Goal: Information Seeking & Learning: Find contact information

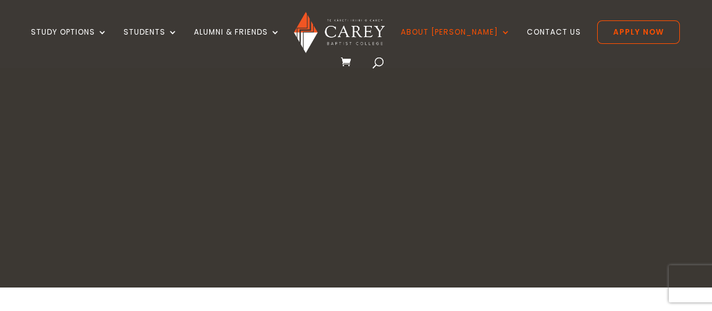
scroll to position [185, 0]
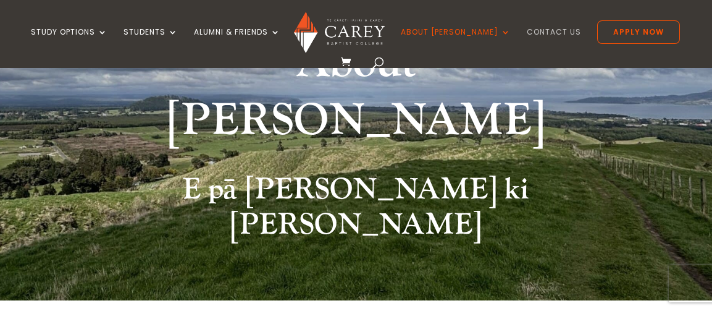
click at [527, 28] on link "Contact Us" at bounding box center [554, 42] width 54 height 29
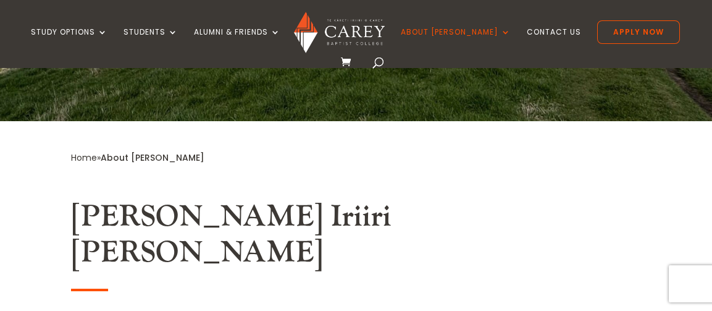
scroll to position [371, 0]
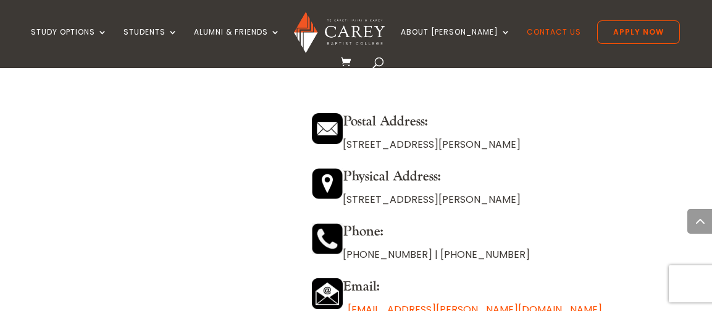
scroll to position [984, 0]
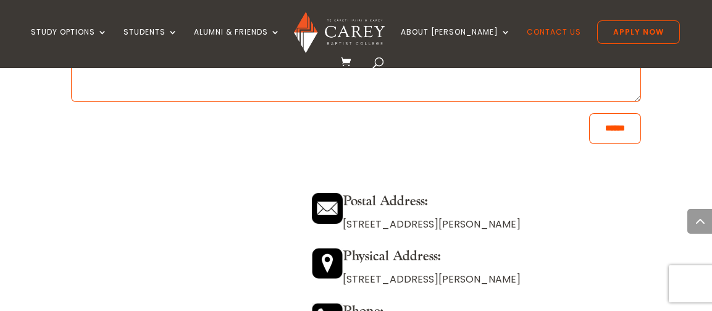
drag, startPoint x: 527, startPoint y: 206, endPoint x: 349, endPoint y: 212, distance: 178.0
click at [349, 216] on p "[STREET_ADDRESS][PERSON_NAME]" at bounding box center [476, 224] width 329 height 17
copy p "[STREET_ADDRESS][PERSON_NAME]"
drag, startPoint x: 571, startPoint y: 261, endPoint x: 353, endPoint y: 259, distance: 218.0
click at [350, 270] on p "[STREET_ADDRESS][PERSON_NAME]" at bounding box center [476, 278] width 329 height 17
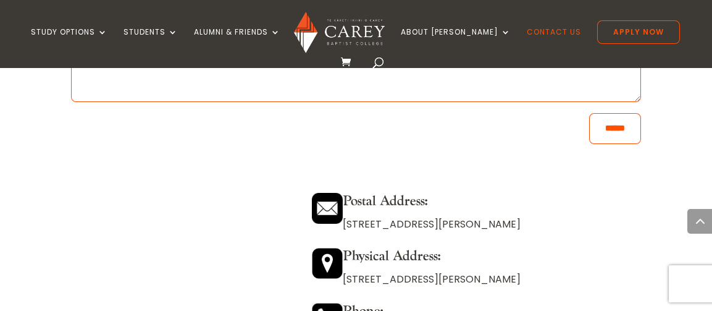
copy p "[STREET_ADDRESS][PERSON_NAME]"
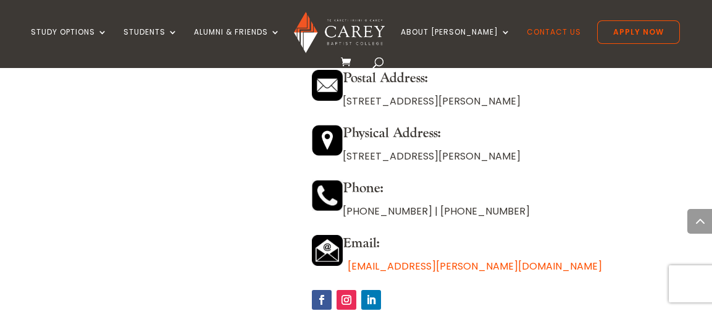
scroll to position [1108, 0]
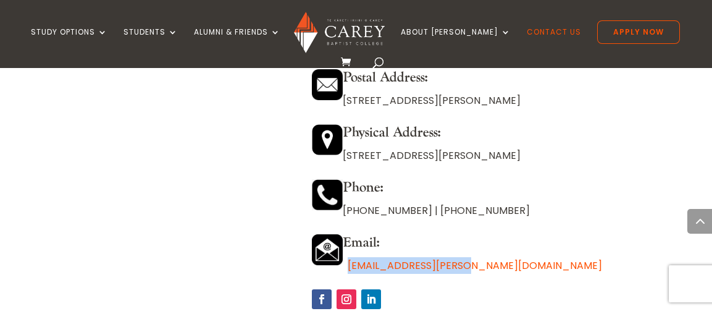
drag, startPoint x: 436, startPoint y: 249, endPoint x: 349, endPoint y: 251, distance: 87.1
click at [349, 257] on p "[EMAIL_ADDRESS][PERSON_NAME][DOMAIN_NAME]" at bounding box center [476, 265] width 329 height 17
